Goal: Information Seeking & Learning: Find specific fact

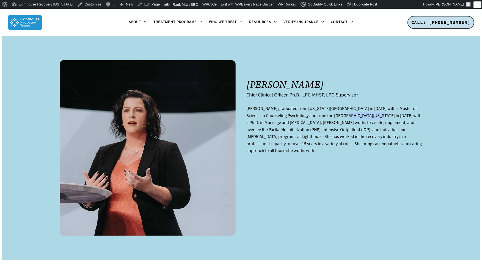
drag, startPoint x: 370, startPoint y: 116, endPoint x: 338, endPoint y: 115, distance: 31.3
click at [338, 115] on p "[PERSON_NAME] graduated from [US_STATE][GEOGRAPHIC_DATA] in [DATE] with a Maste…" at bounding box center [335, 133] width 176 height 56
copy p "[US_STATE] Monro"
click at [364, 115] on p "[PERSON_NAME] graduated from [US_STATE][GEOGRAPHIC_DATA] in [DATE] with a Maste…" at bounding box center [335, 133] width 176 height 56
drag, startPoint x: 399, startPoint y: 116, endPoint x: 299, endPoint y: 123, distance: 100.0
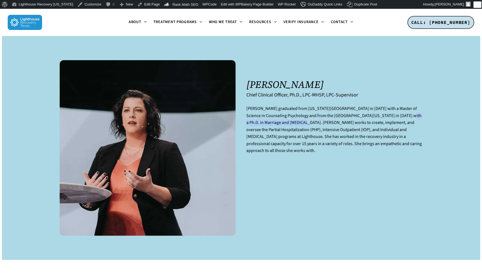
click at [299, 123] on p "[PERSON_NAME] graduated from [US_STATE][GEOGRAPHIC_DATA] in [DATE] with a Maste…" at bounding box center [335, 133] width 176 height 56
copy p "Ph.D. in Marriage and [MEDICAL_DATA]"
drag, startPoint x: 334, startPoint y: 95, endPoint x: 289, endPoint y: 96, distance: 44.2
click at [289, 96] on h6 "Chief Clinical Officer, Ph.D., LPC-MHSP, LPC-Supervisor" at bounding box center [335, 95] width 176 height 6
copy h6 "Ph.D., LPC-MHSP, LPC-Supervisor"
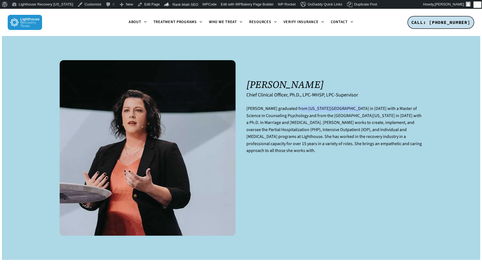
drag, startPoint x: 341, startPoint y: 109, endPoint x: 293, endPoint y: 109, distance: 47.3
click at [293, 109] on p "[PERSON_NAME] graduated from [US_STATE][GEOGRAPHIC_DATA] in [DATE] with a Maste…" at bounding box center [335, 133] width 176 height 56
copy p "[US_STATE][GEOGRAPHIC_DATA]"
drag, startPoint x: 368, startPoint y: 109, endPoint x: 289, endPoint y: 117, distance: 79.8
click at [289, 117] on p "[PERSON_NAME] graduated from [US_STATE][GEOGRAPHIC_DATA] in [DATE] with a Maste…" at bounding box center [335, 133] width 176 height 56
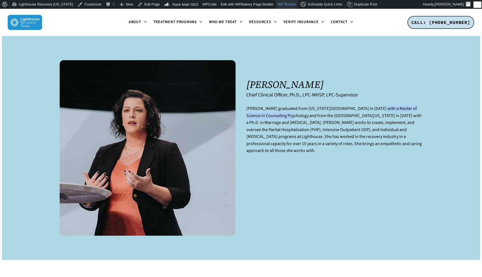
copy p "Master of Science in Counseling Psychology"
drag, startPoint x: 340, startPoint y: 109, endPoint x: 292, endPoint y: 109, distance: 47.6
click at [292, 109] on p "[PERSON_NAME] graduated from [US_STATE][GEOGRAPHIC_DATA] in [DATE] with a Maste…" at bounding box center [335, 133] width 176 height 56
copy p "[US_STATE][GEOGRAPHIC_DATA]"
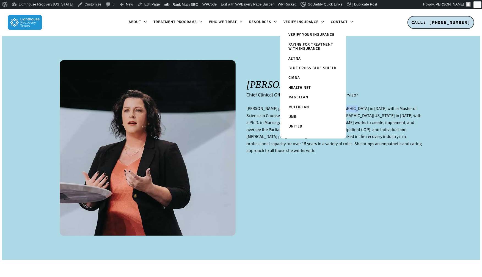
click at [267, 139] on p "[PERSON_NAME] graduated from [US_STATE][GEOGRAPHIC_DATA] in [DATE] with a Maste…" at bounding box center [335, 133] width 176 height 56
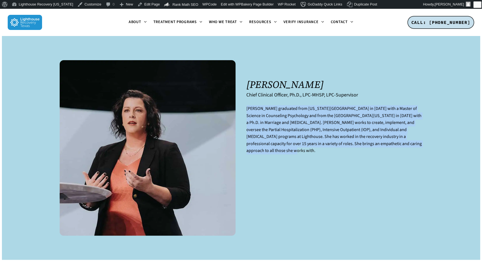
drag, startPoint x: 263, startPoint y: 151, endPoint x: 244, endPoint y: 108, distance: 47.0
click at [244, 108] on div "[PERSON_NAME] Chief Clinical Officer, Ph.D., LPC-MHSP, LPC-Supervisor [PERSON_N…" at bounding box center [334, 148] width 187 height 176
copy p "[PERSON_NAME] graduated from [US_STATE][GEOGRAPHIC_DATA] in [DATE] with a Maste…"
